Goal: Task Accomplishment & Management: Manage account settings

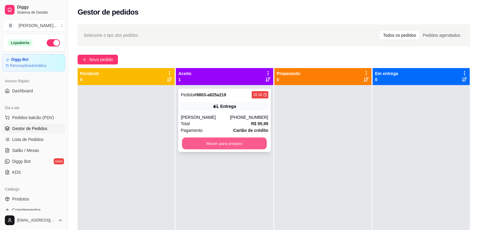
click at [211, 142] on button "Mover para preparo" at bounding box center [224, 143] width 85 height 12
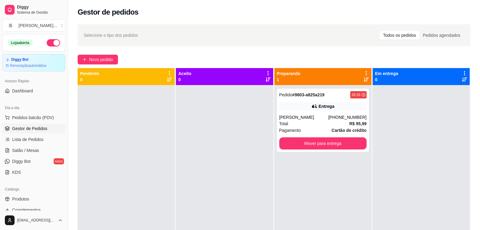
drag, startPoint x: 162, startPoint y: 15, endPoint x: 160, endPoint y: 3, distance: 12.3
click at [162, 15] on div "Gestor de pedidos" at bounding box center [274, 12] width 393 height 10
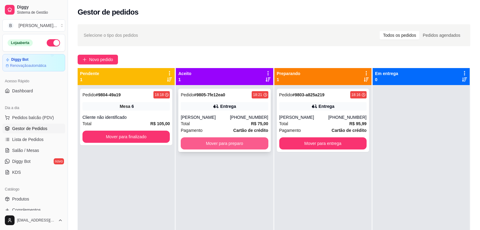
click at [245, 145] on button "Mover para preparo" at bounding box center [224, 143] width 87 height 12
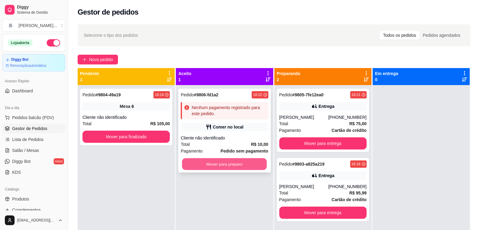
click at [224, 159] on button "Mover para preparo" at bounding box center [224, 164] width 85 height 12
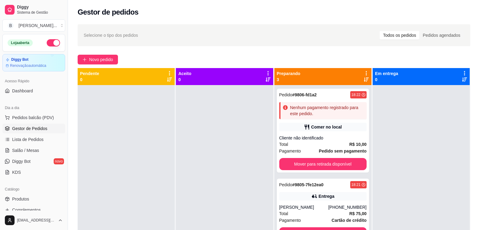
click at [151, 13] on div "Gestor de pedidos" at bounding box center [274, 12] width 393 height 10
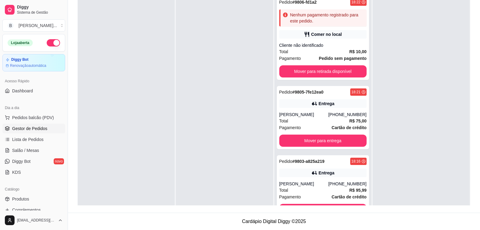
scroll to position [17, 0]
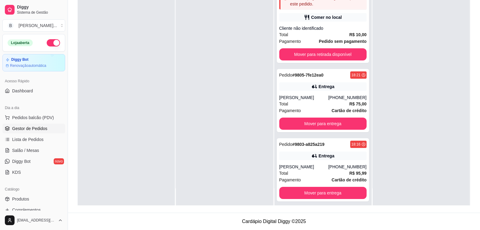
click at [135, 136] on div at bounding box center [126, 90] width 97 height 230
click at [312, 171] on div "Total R$ 95,99" at bounding box center [322, 173] width 87 height 7
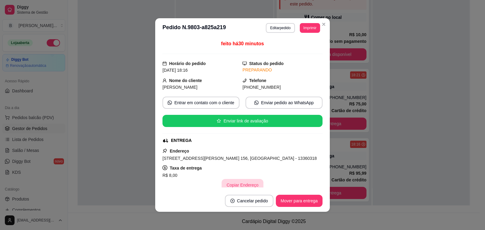
click at [247, 181] on button "Copiar Endereço" at bounding box center [243, 185] width 42 height 12
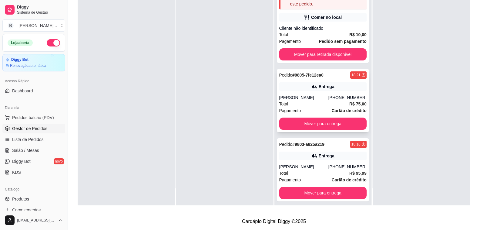
click at [329, 97] on div "[PHONE_NUMBER]" at bounding box center [348, 97] width 38 height 6
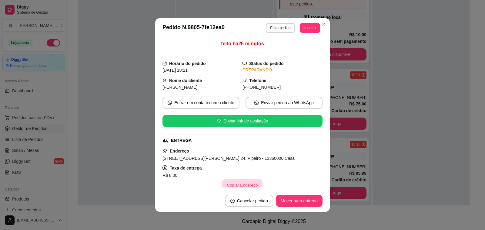
click at [234, 184] on button "Copiar Endereço" at bounding box center [243, 185] width 40 height 12
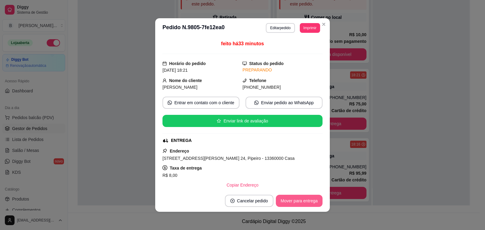
click at [289, 205] on button "Mover para entrega" at bounding box center [299, 200] width 47 height 12
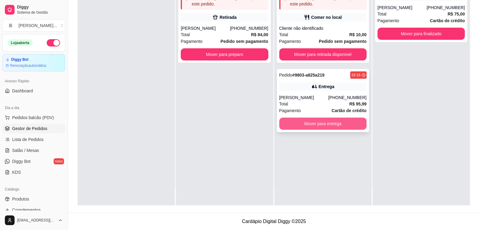
click at [357, 123] on button "Mover para entrega" at bounding box center [322, 123] width 87 height 12
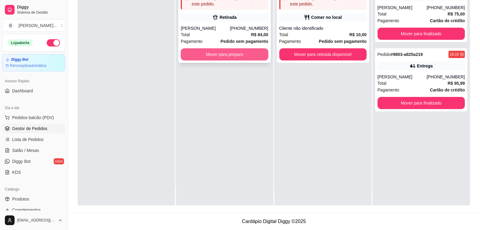
click at [203, 50] on button "Mover para preparo" at bounding box center [224, 54] width 87 height 12
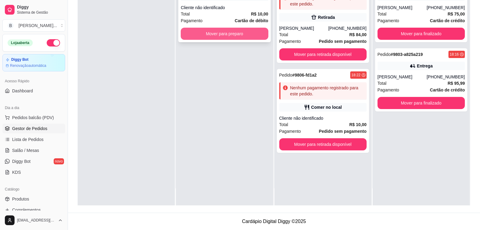
click at [224, 33] on button "Mover para preparo" at bounding box center [224, 34] width 87 height 12
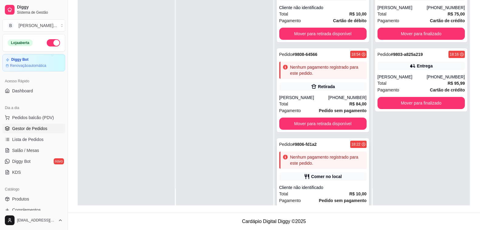
scroll to position [25, 0]
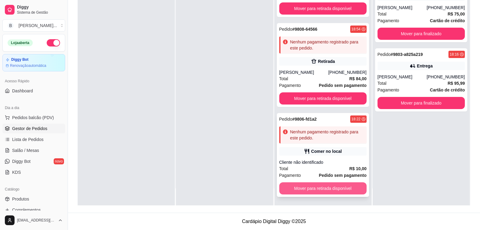
click at [311, 191] on button "Mover para retirada disponível" at bounding box center [322, 188] width 87 height 12
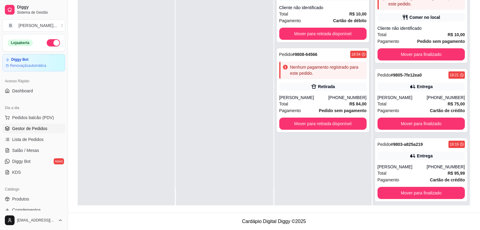
scroll to position [0, 0]
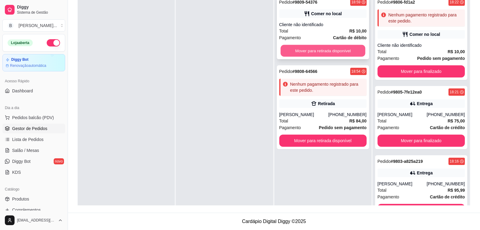
click at [333, 52] on button "Mover para retirada disponível" at bounding box center [323, 51] width 85 height 12
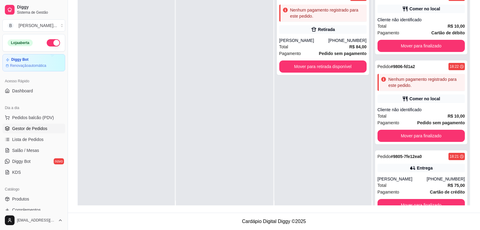
scroll to position [17, 0]
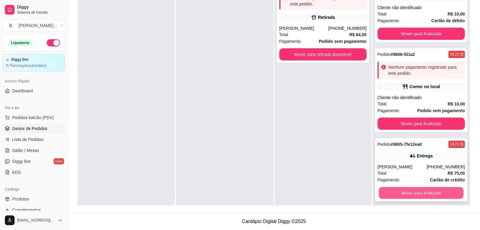
click at [416, 192] on button "Mover para finalizado" at bounding box center [421, 193] width 85 height 12
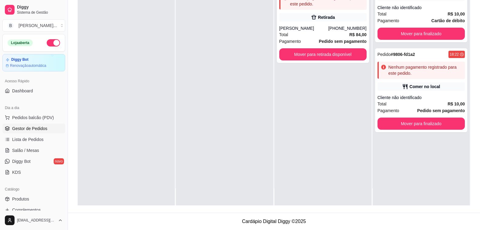
click at [416, 192] on div "Pedido # 9809-54376 18:59 Comer no local Cliente não identificado Total R$ 10,0…" at bounding box center [421, 90] width 97 height 230
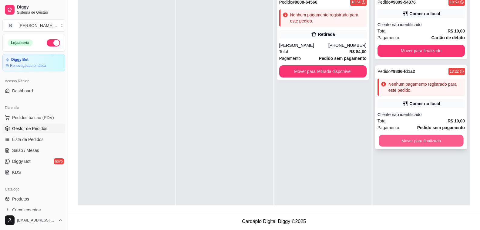
click at [427, 139] on button "Mover para finalizado" at bounding box center [421, 141] width 85 height 12
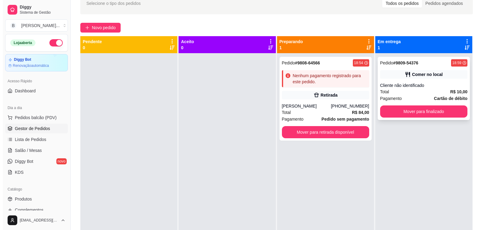
scroll to position [2, 0]
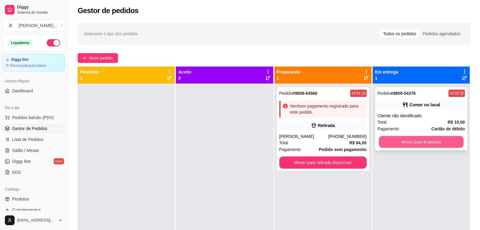
click at [426, 145] on button "Mover para finalizado" at bounding box center [421, 142] width 85 height 12
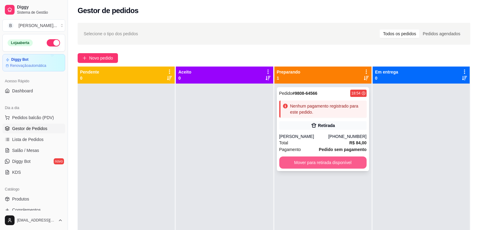
click at [299, 167] on button "Mover para retirada disponível" at bounding box center [322, 162] width 87 height 12
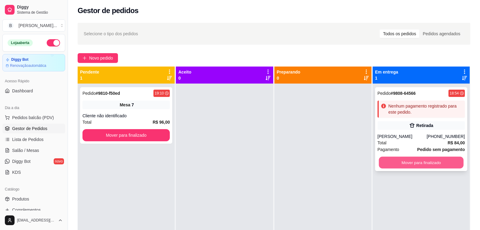
click at [441, 161] on button "Mover para finalizado" at bounding box center [421, 163] width 85 height 12
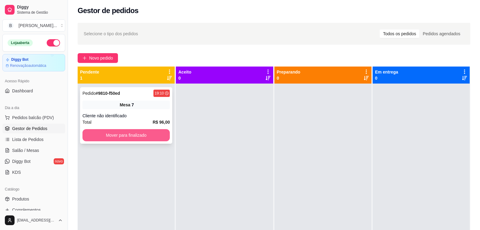
click at [136, 138] on button "Mover para finalizado" at bounding box center [126, 135] width 87 height 12
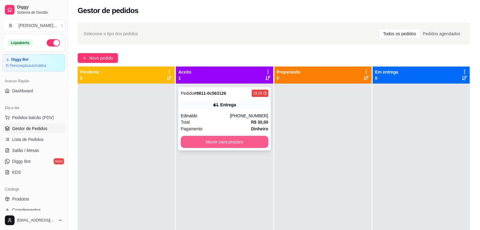
click at [251, 142] on button "Mover para preparo" at bounding box center [224, 142] width 87 height 12
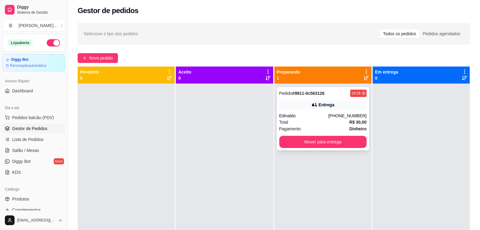
click at [283, 103] on div "Entrega" at bounding box center [322, 104] width 87 height 8
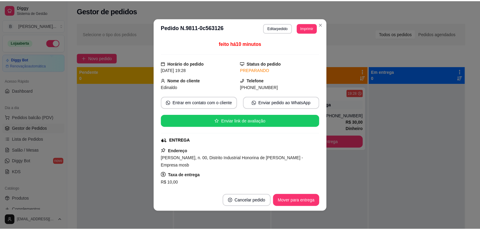
scroll to position [30, 0]
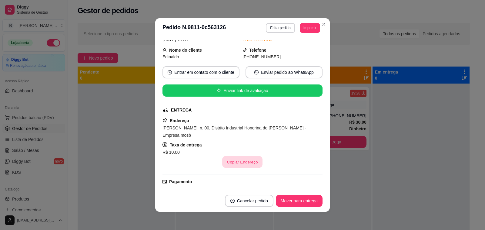
click at [237, 160] on button "Copiar Endereço" at bounding box center [243, 162] width 40 height 12
click at [307, 199] on button "Mover para entrega" at bounding box center [299, 200] width 47 height 12
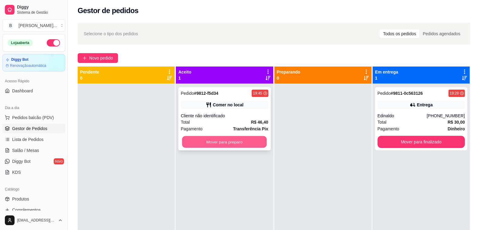
click at [207, 146] on button "Mover para preparo" at bounding box center [224, 142] width 85 height 12
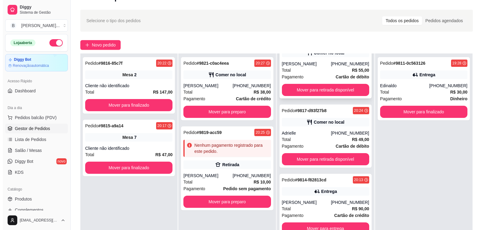
scroll to position [198, 0]
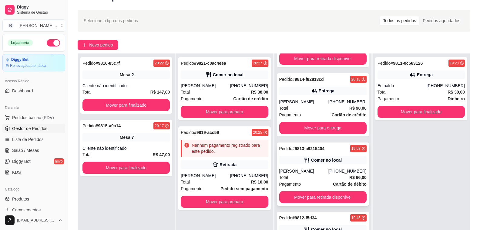
click at [314, 161] on div "Comer no local" at bounding box center [326, 160] width 31 height 6
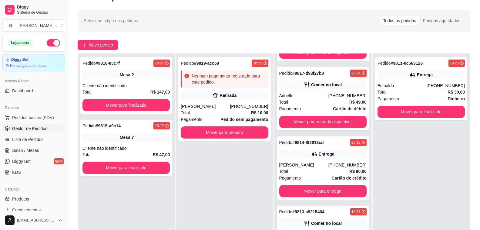
scroll to position [267, 0]
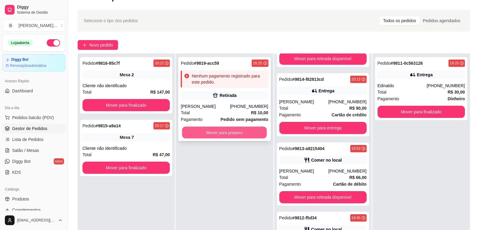
click at [232, 136] on button "Mover para preparo" at bounding box center [224, 133] width 85 height 12
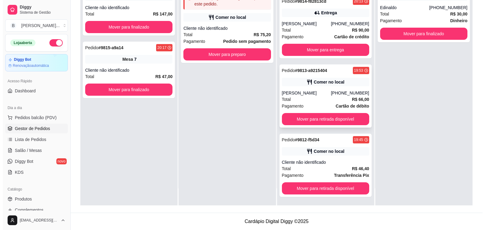
scroll to position [494, 0]
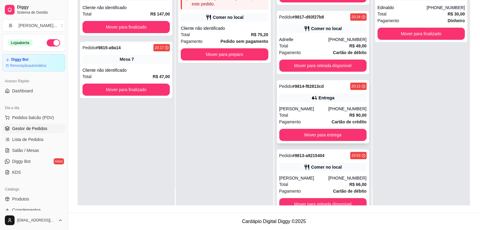
click at [317, 112] on div "[PERSON_NAME]" at bounding box center [303, 109] width 49 height 6
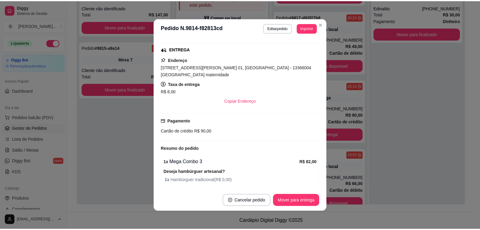
scroll to position [114, 0]
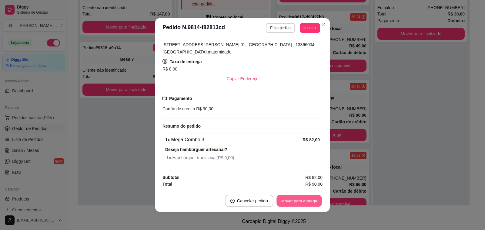
click at [308, 197] on button "Mover para entrega" at bounding box center [300, 201] width 46 height 12
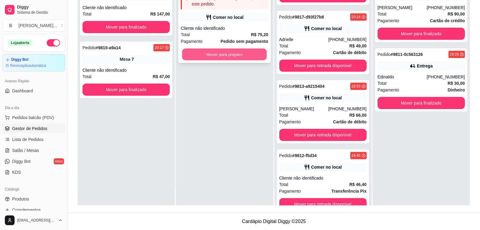
click at [236, 51] on button "Mover para preparo" at bounding box center [224, 55] width 85 height 12
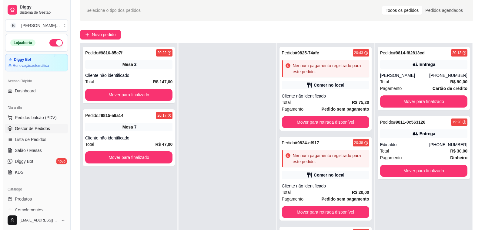
scroll to position [0, 0]
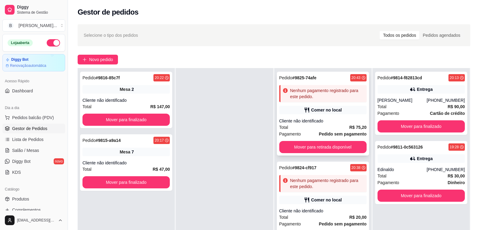
click at [336, 113] on div "Comer no local" at bounding box center [322, 110] width 87 height 8
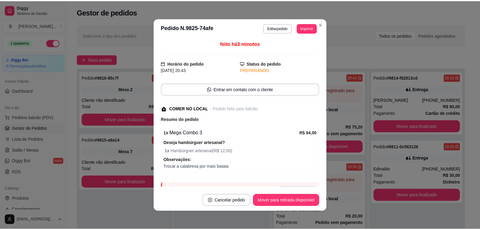
scroll to position [37, 0]
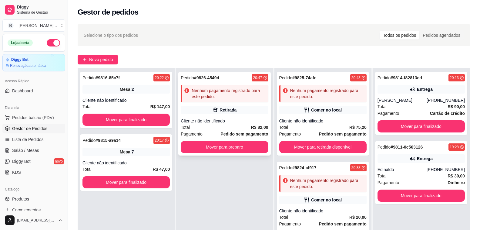
click at [236, 112] on div "Retirada" at bounding box center [224, 110] width 87 height 8
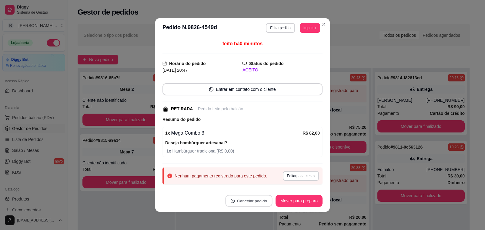
click at [247, 199] on button "Cancelar pedido" at bounding box center [248, 201] width 47 height 12
click at [265, 186] on button "Sim" at bounding box center [264, 185] width 24 height 12
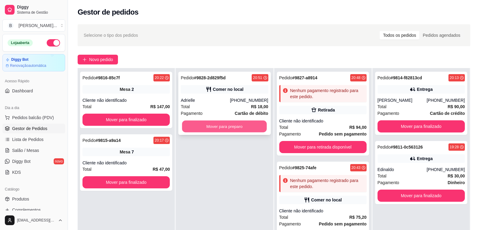
click at [246, 125] on button "Mover para preparo" at bounding box center [224, 126] width 85 height 12
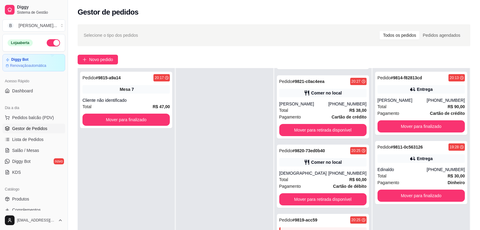
scroll to position [910, 0]
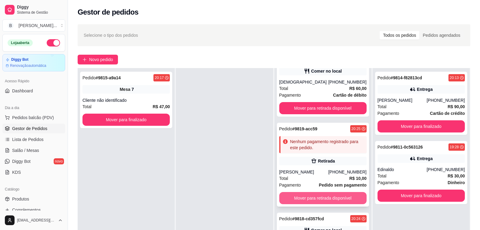
click at [333, 198] on button "Mover para retirada disponível" at bounding box center [322, 198] width 87 height 12
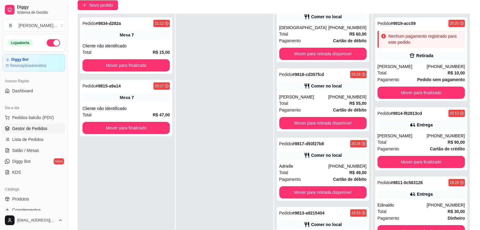
scroll to position [93, 0]
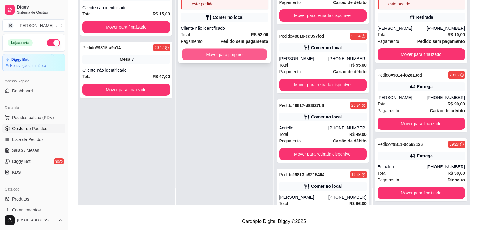
click at [247, 54] on button "Mover para preparo" at bounding box center [224, 55] width 85 height 12
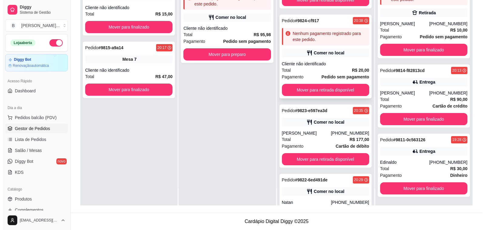
scroll to position [627, 0]
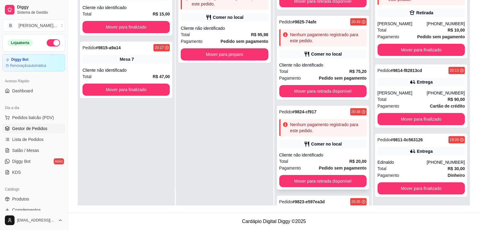
click at [335, 65] on div "Cliente não identificado" at bounding box center [322, 65] width 87 height 6
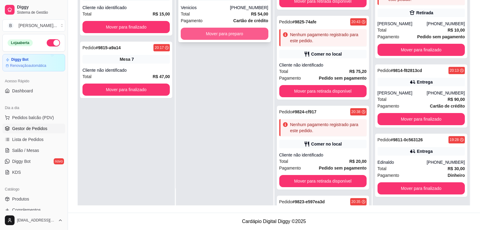
scroll to position [0, 0]
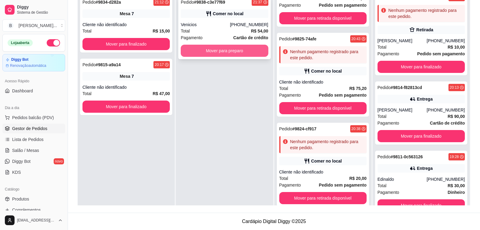
click at [237, 49] on button "Mover para preparo" at bounding box center [224, 51] width 87 height 12
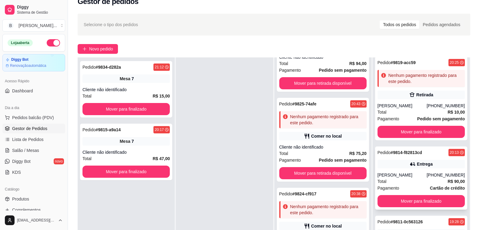
scroll to position [93, 0]
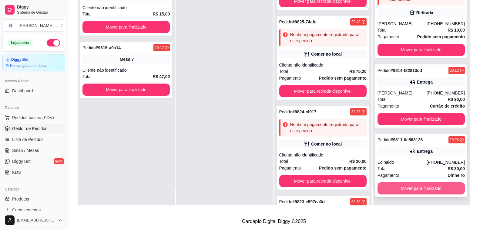
click at [422, 189] on button "Mover para finalizado" at bounding box center [421, 188] width 87 height 12
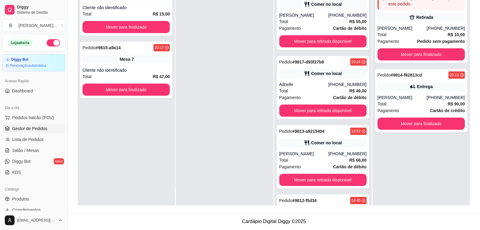
scroll to position [1332, 0]
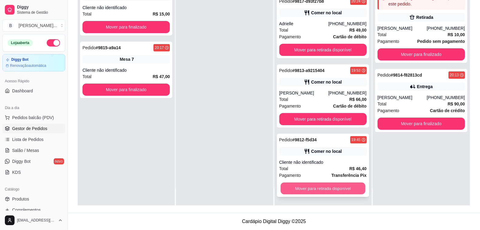
click at [330, 190] on button "Mover para retirada disponível" at bounding box center [323, 188] width 85 height 12
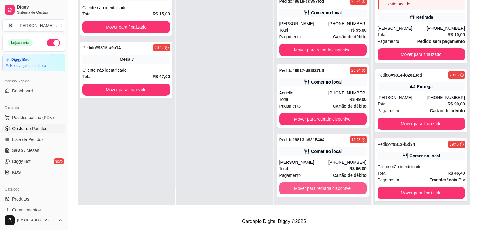
scroll to position [1263, 0]
click at [330, 190] on button "Mover para retirada disponível" at bounding box center [323, 188] width 85 height 12
click at [330, 190] on button "Mover para retirada disponível" at bounding box center [322, 188] width 87 height 12
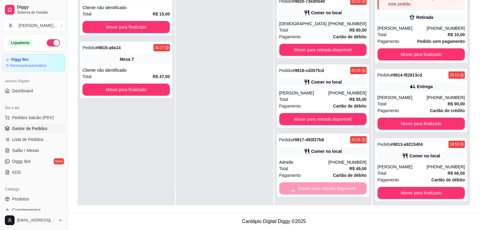
click at [330, 125] on button "Mover para retirada disponível" at bounding box center [322, 119] width 87 height 12
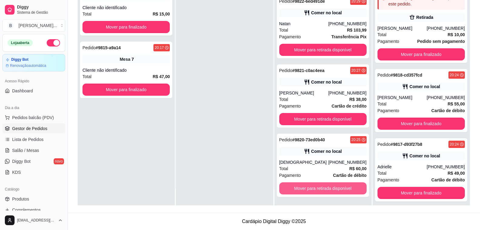
scroll to position [1056, 0]
click at [330, 190] on button "Mover para retirada disponível" at bounding box center [322, 188] width 87 height 12
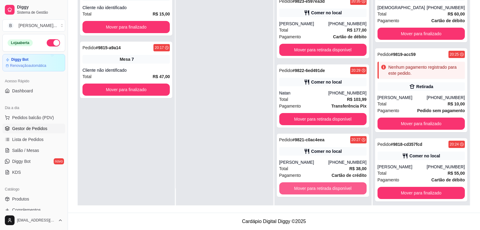
scroll to position [986, 0]
click at [330, 190] on button "Mover para retirada disponível" at bounding box center [322, 188] width 87 height 12
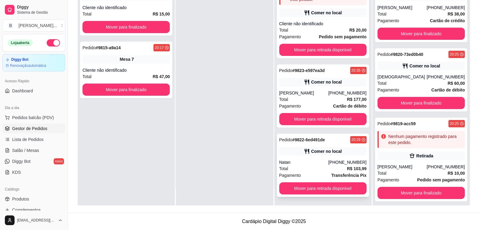
scroll to position [917, 0]
click at [345, 190] on button "Mover para retirada disponível" at bounding box center [322, 188] width 87 height 12
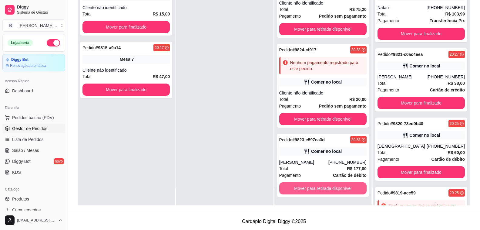
click at [345, 189] on button "Mover para retirada disponível" at bounding box center [322, 188] width 87 height 12
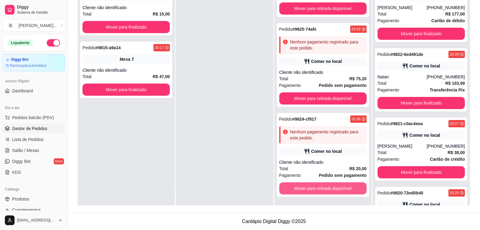
click at [345, 189] on button "Mover para retirada disponível" at bounding box center [322, 188] width 87 height 12
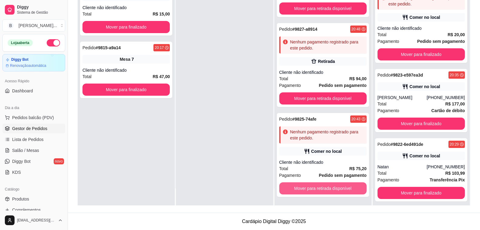
scroll to position [689, 0]
click at [345, 189] on button "Mover para retirada disponível" at bounding box center [322, 188] width 87 height 12
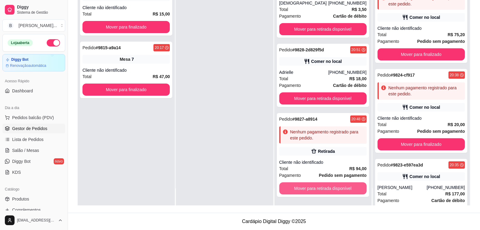
click at [345, 189] on button "Mover para retirada disponível" at bounding box center [322, 188] width 87 height 12
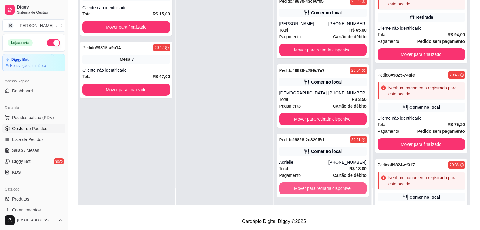
scroll to position [509, 0]
click at [345, 189] on button "Mover para retirada disponível" at bounding box center [322, 188] width 87 height 12
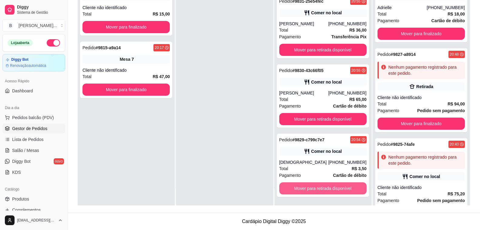
scroll to position [440, 0]
click at [345, 189] on button "Mover para retirada disponível" at bounding box center [322, 188] width 87 height 12
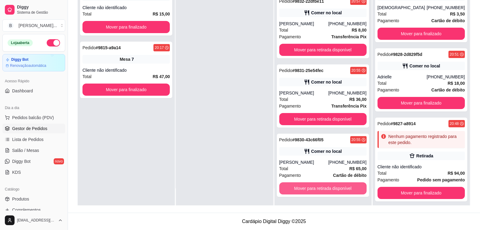
click at [345, 189] on button "Mover para retirada disponível" at bounding box center [322, 188] width 87 height 12
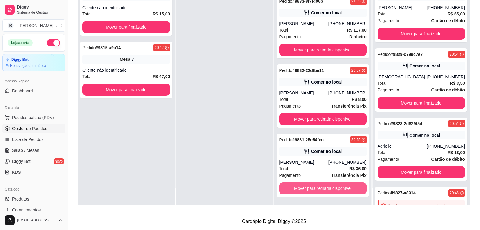
scroll to position [302, 0]
click at [345, 189] on button "Mover para retirada disponível" at bounding box center [322, 188] width 87 height 12
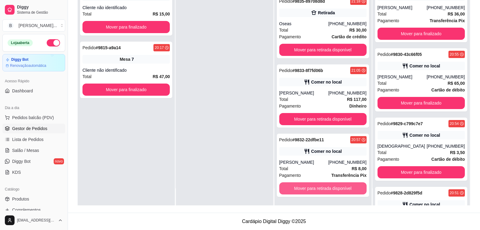
click at [345, 189] on button "Mover para retirada disponível" at bounding box center [322, 188] width 87 height 12
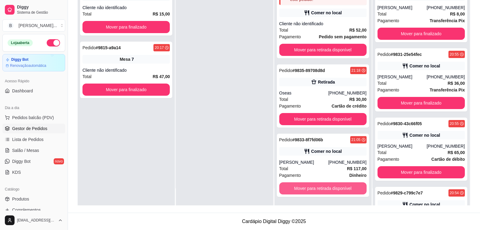
scroll to position [164, 0]
click at [345, 189] on button "Mover para retirada disponível" at bounding box center [323, 188] width 85 height 12
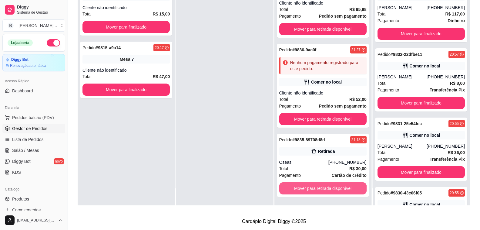
scroll to position [94, 0]
click at [345, 189] on button "Mover para retirada disponível" at bounding box center [322, 188] width 87 height 12
click at [345, 125] on button "Mover para retirada disponível" at bounding box center [322, 119] width 87 height 12
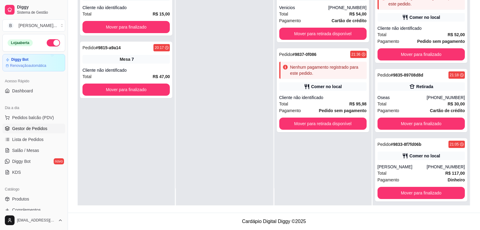
scroll to position [0, 0]
click at [345, 189] on div "Pedido # 9838-c3e77f69 21:37 Comer no local Venicios [PHONE_NUMBER] Total R$ 54…" at bounding box center [323, 90] width 97 height 230
click at [345, 127] on button "Mover para retirada disponível" at bounding box center [322, 123] width 87 height 12
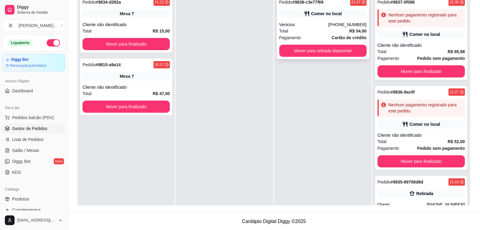
scroll to position [2, 0]
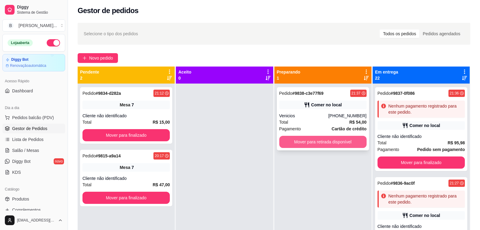
click at [328, 137] on button "Mover para retirada disponível" at bounding box center [322, 142] width 87 height 12
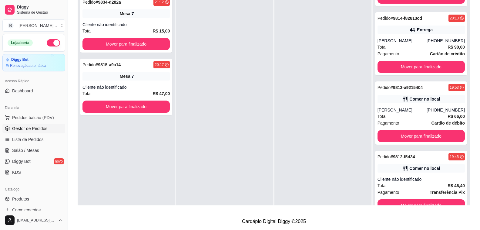
scroll to position [17, 0]
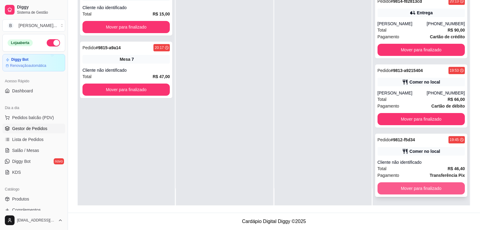
click at [450, 187] on button "Mover para finalizado" at bounding box center [421, 188] width 87 height 12
click at [451, 187] on button "Mover para finalizado" at bounding box center [421, 188] width 87 height 12
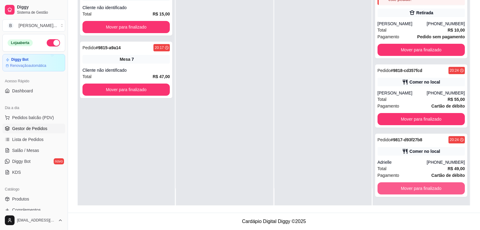
click at [451, 187] on button "Mover para finalizado" at bounding box center [421, 188] width 87 height 12
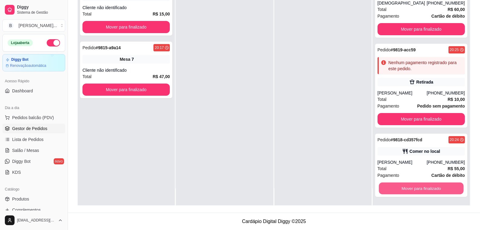
click at [451, 187] on button "Mover para finalizado" at bounding box center [421, 188] width 85 height 12
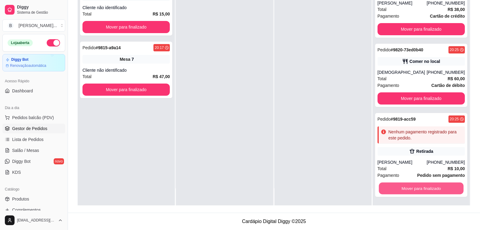
click at [451, 187] on button "Mover para finalizado" at bounding box center [421, 188] width 85 height 12
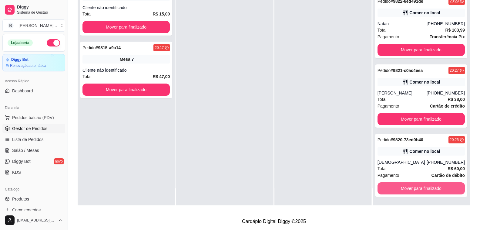
click at [451, 187] on button "Mover para finalizado" at bounding box center [421, 188] width 87 height 12
click at [451, 187] on button "Mover para finalizado" at bounding box center [421, 188] width 85 height 12
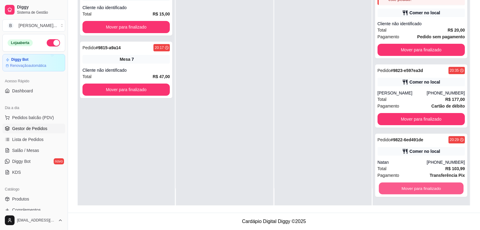
click at [451, 187] on button "Mover para finalizado" at bounding box center [421, 188] width 85 height 12
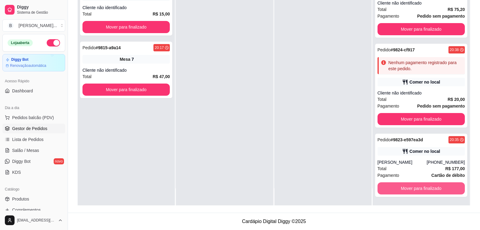
click at [451, 187] on button "Mover para finalizado" at bounding box center [421, 188] width 87 height 12
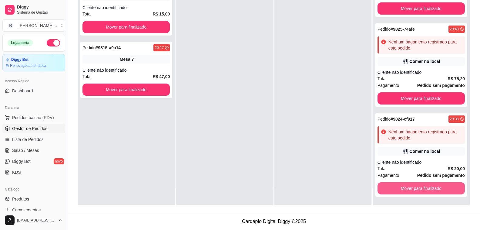
click at [451, 187] on button "Mover para finalizado" at bounding box center [421, 188] width 87 height 12
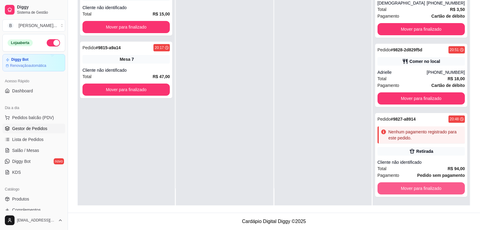
click at [451, 187] on button "Mover para finalizado" at bounding box center [421, 188] width 87 height 12
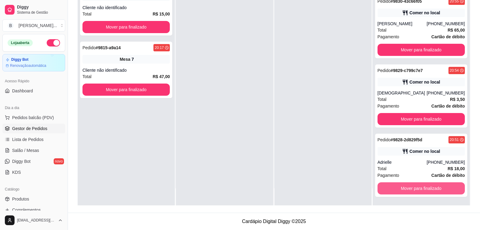
click at [451, 187] on button "Mover para finalizado" at bounding box center [421, 188] width 87 height 12
click at [451, 187] on button "Mover para finalizado" at bounding box center [421, 188] width 85 height 12
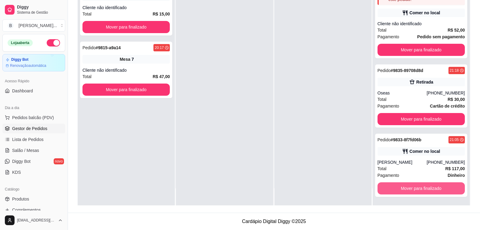
click at [451, 187] on button "Mover para finalizado" at bounding box center [421, 188] width 87 height 12
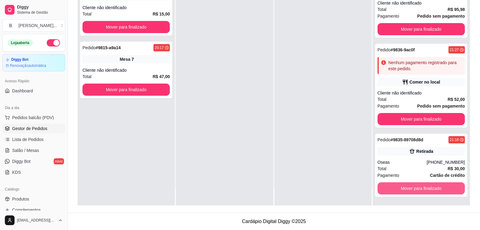
click at [451, 187] on button "Mover para finalizado" at bounding box center [421, 188] width 87 height 12
click at [451, 125] on button "Mover para finalizado" at bounding box center [421, 119] width 87 height 12
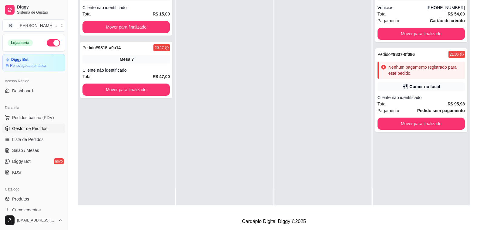
click at [451, 187] on div "Pedido # 9838-c3e77f69 21:37 Comer no local Venicios [PHONE_NUMBER] Total R$ 54…" at bounding box center [421, 90] width 97 height 230
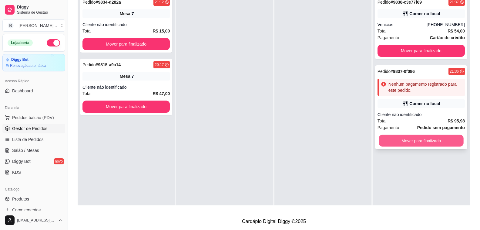
click at [429, 138] on button "Mover para finalizado" at bounding box center [421, 141] width 85 height 12
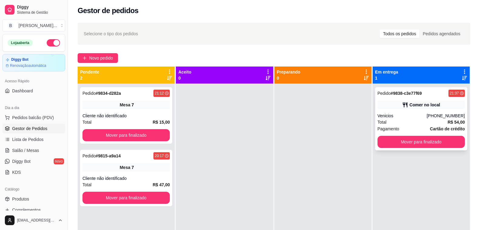
click at [424, 148] on div "Pedido # 9838-c3e77f69 21:37 Comer no local Venicios [PHONE_NUMBER] Total R$ 54…" at bounding box center [421, 118] width 92 height 63
click at [416, 145] on button "Mover para finalizado" at bounding box center [421, 142] width 87 height 12
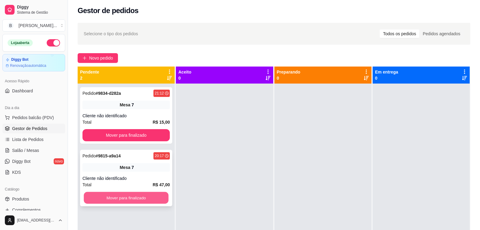
click at [136, 200] on button "Mover para finalizado" at bounding box center [126, 198] width 85 height 12
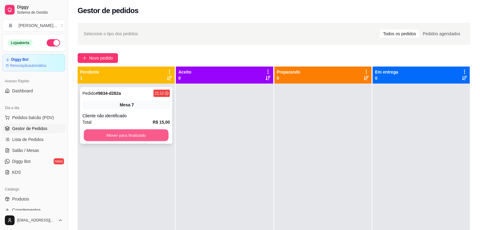
click at [120, 133] on button "Mover para finalizado" at bounding box center [126, 135] width 85 height 12
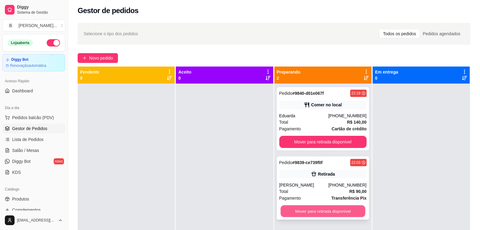
click at [352, 210] on button "Mover para retirada disponível" at bounding box center [323, 211] width 85 height 12
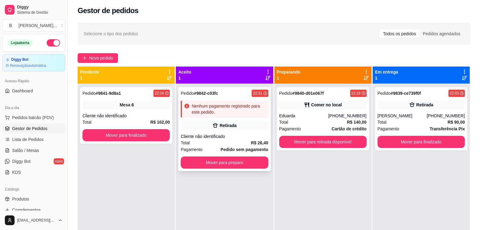
click at [260, 122] on div "Retirada" at bounding box center [224, 125] width 87 height 8
click at [229, 136] on div "Cliente não identificado" at bounding box center [224, 136] width 87 height 6
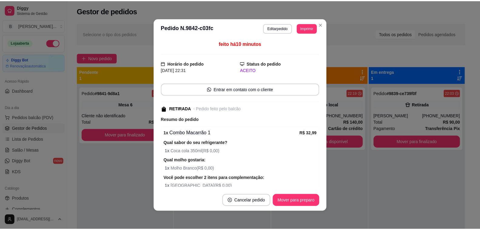
scroll to position [99, 0]
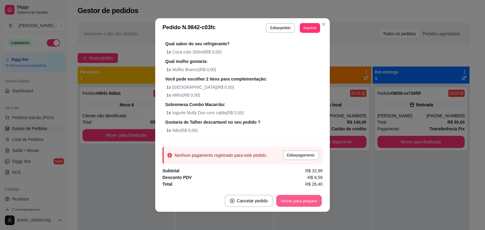
click at [307, 201] on button "Mover para preparo" at bounding box center [299, 201] width 46 height 12
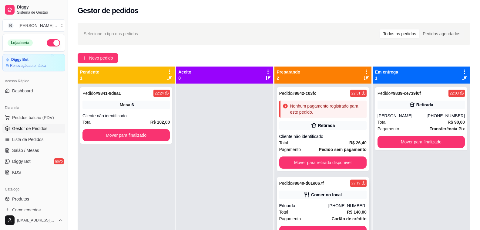
scroll to position [17, 0]
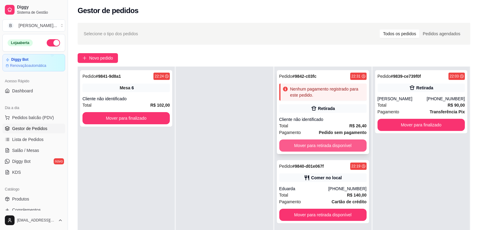
click at [345, 149] on button "Mover para retirada disponível" at bounding box center [322, 145] width 87 height 12
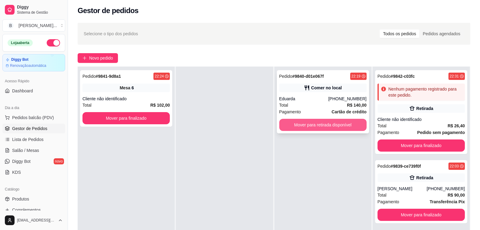
click at [346, 124] on button "Mover para retirada disponível" at bounding box center [322, 125] width 87 height 12
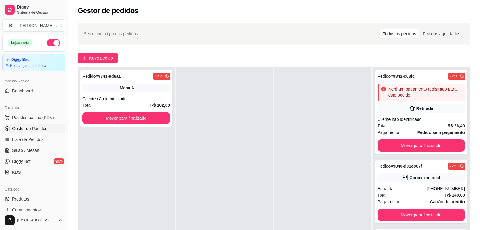
scroll to position [5, 0]
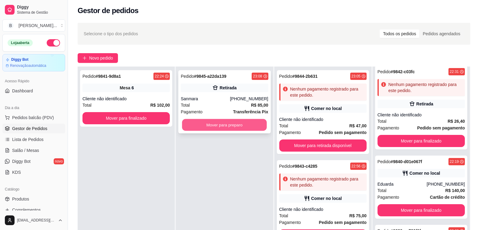
click at [228, 125] on button "Mover para preparo" at bounding box center [224, 125] width 85 height 12
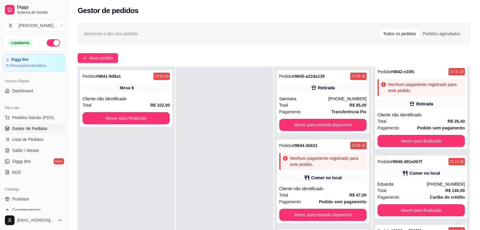
click at [164, 21] on div "Selecione o tipo dos pedidos Todos os pedidos Pedidos agendados Novo pedido Pen…" at bounding box center [274, 161] width 412 height 284
click at [321, 119] on button "Mover para retirada disponível" at bounding box center [323, 125] width 85 height 12
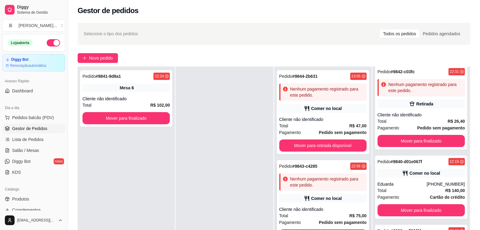
scroll to position [93, 0]
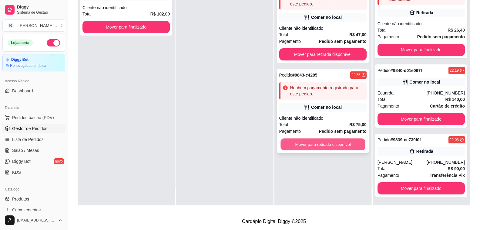
click at [337, 147] on button "Mover para retirada disponível" at bounding box center [323, 144] width 85 height 12
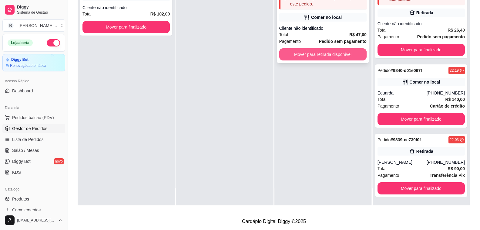
click at [345, 56] on button "Mover para retirada disponível" at bounding box center [322, 54] width 87 height 12
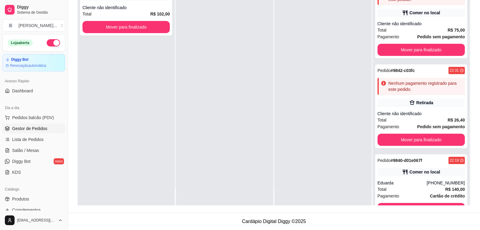
scroll to position [253, 0]
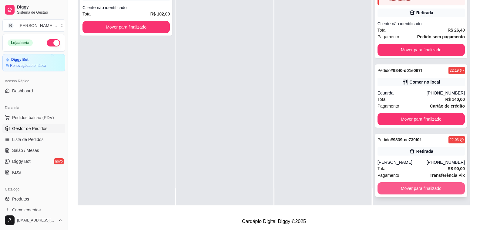
click at [399, 191] on button "Mover para finalizado" at bounding box center [421, 188] width 87 height 12
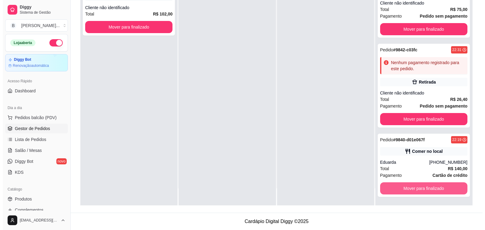
scroll to position [184, 0]
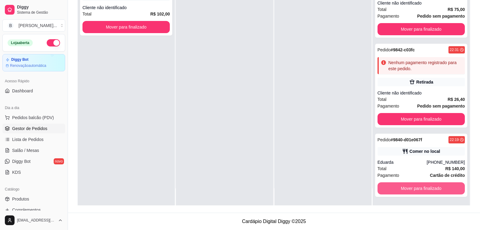
click at [399, 191] on button "Mover para finalizado" at bounding box center [421, 188] width 87 height 12
click at [399, 191] on div "Mover para finalizado" at bounding box center [421, 188] width 87 height 12
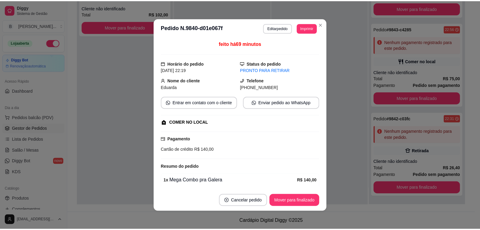
scroll to position [115, 0]
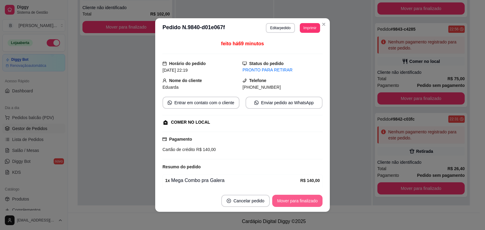
click at [289, 201] on button "Mover para finalizado" at bounding box center [297, 200] width 50 height 12
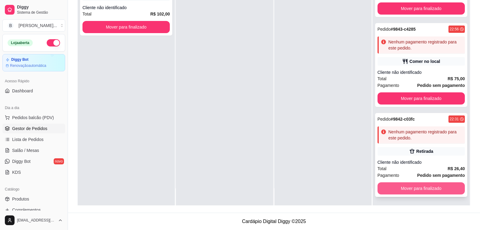
click at [426, 189] on button "Mover para finalizado" at bounding box center [421, 188] width 87 height 12
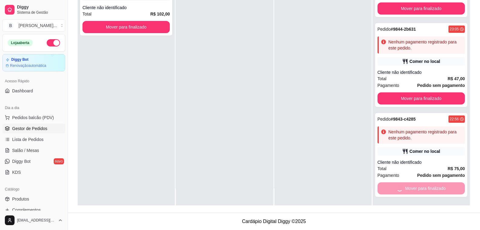
scroll to position [0, 0]
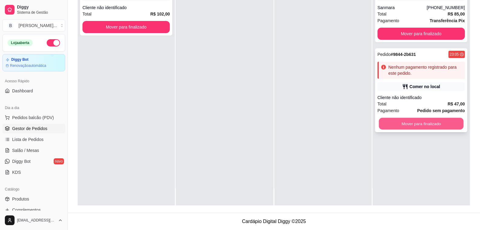
click at [417, 121] on button "Mover para finalizado" at bounding box center [421, 124] width 85 height 12
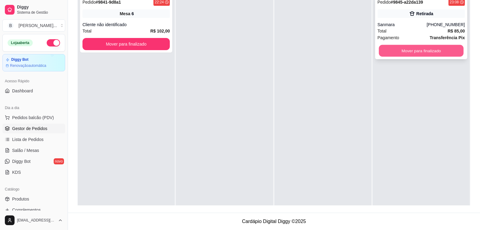
click at [418, 55] on button "Mover para finalizado" at bounding box center [421, 51] width 85 height 12
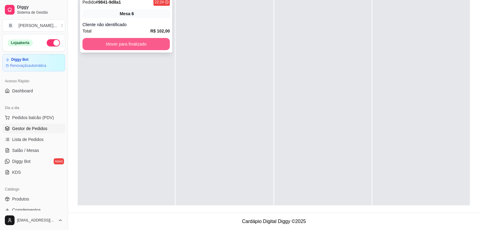
click at [127, 41] on button "Mover para finalizado" at bounding box center [126, 44] width 87 height 12
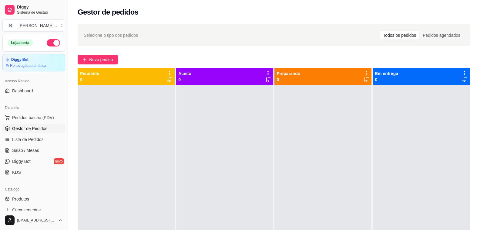
click at [47, 44] on button "button" at bounding box center [53, 42] width 13 height 7
